Goal: Find specific page/section: Find specific page/section

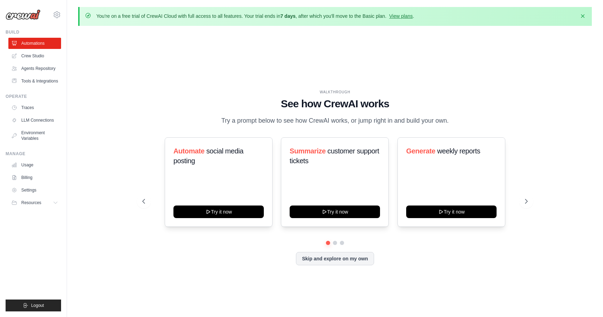
scroll to position [24, 0]
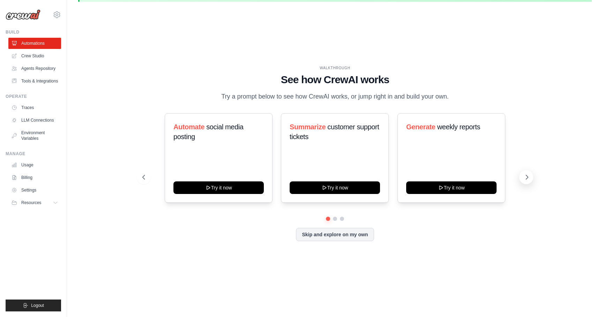
click at [531, 181] on button at bounding box center [526, 177] width 14 height 14
click at [25, 54] on link "Crew Studio" at bounding box center [35, 55] width 53 height 11
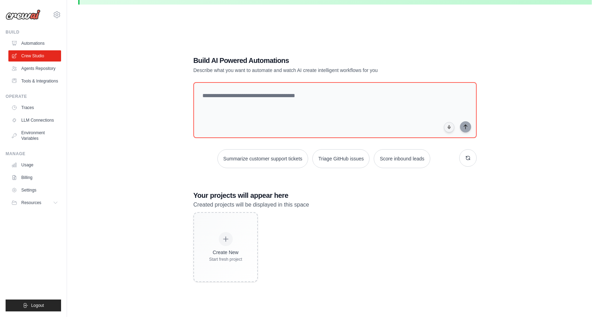
scroll to position [38, 0]
